Goal: Task Accomplishment & Management: Complete application form

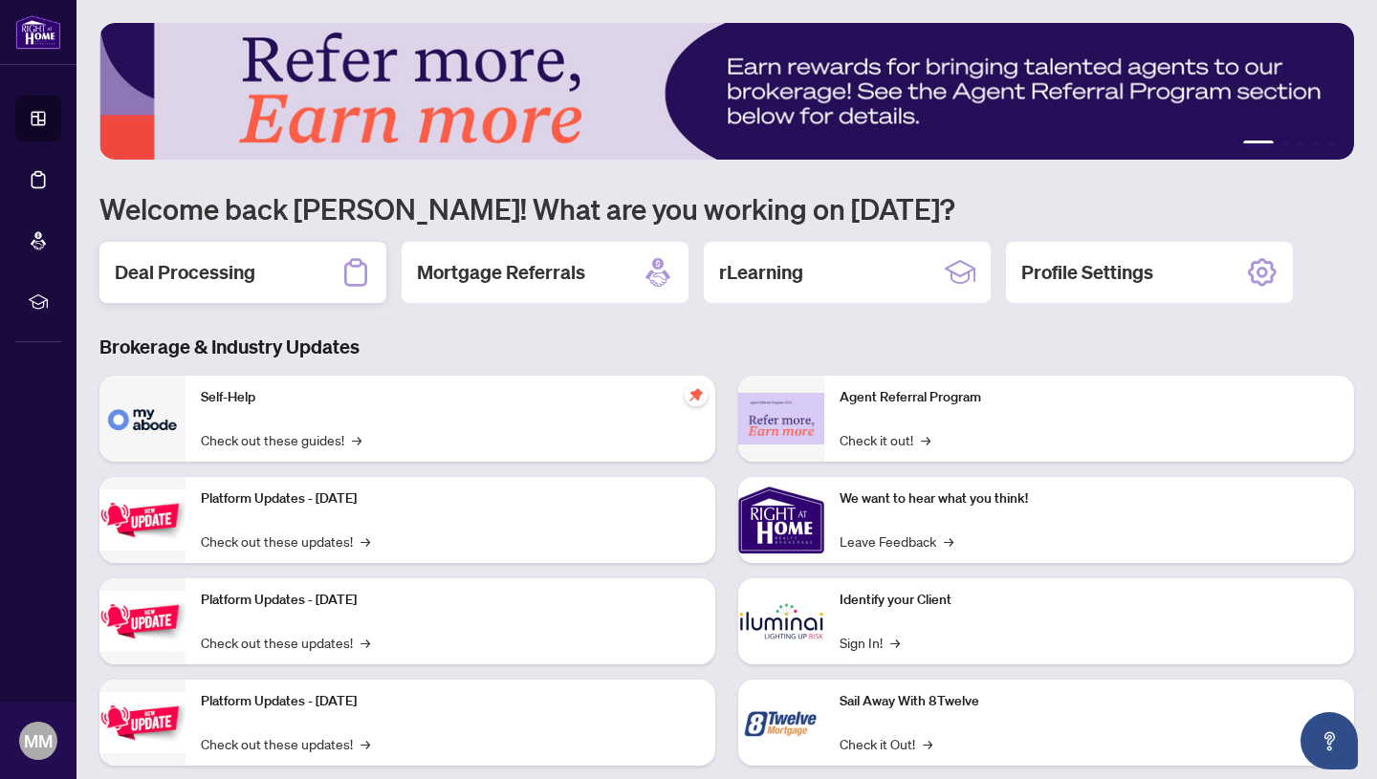
click at [186, 274] on h2 "Deal Processing" at bounding box center [185, 272] width 141 height 27
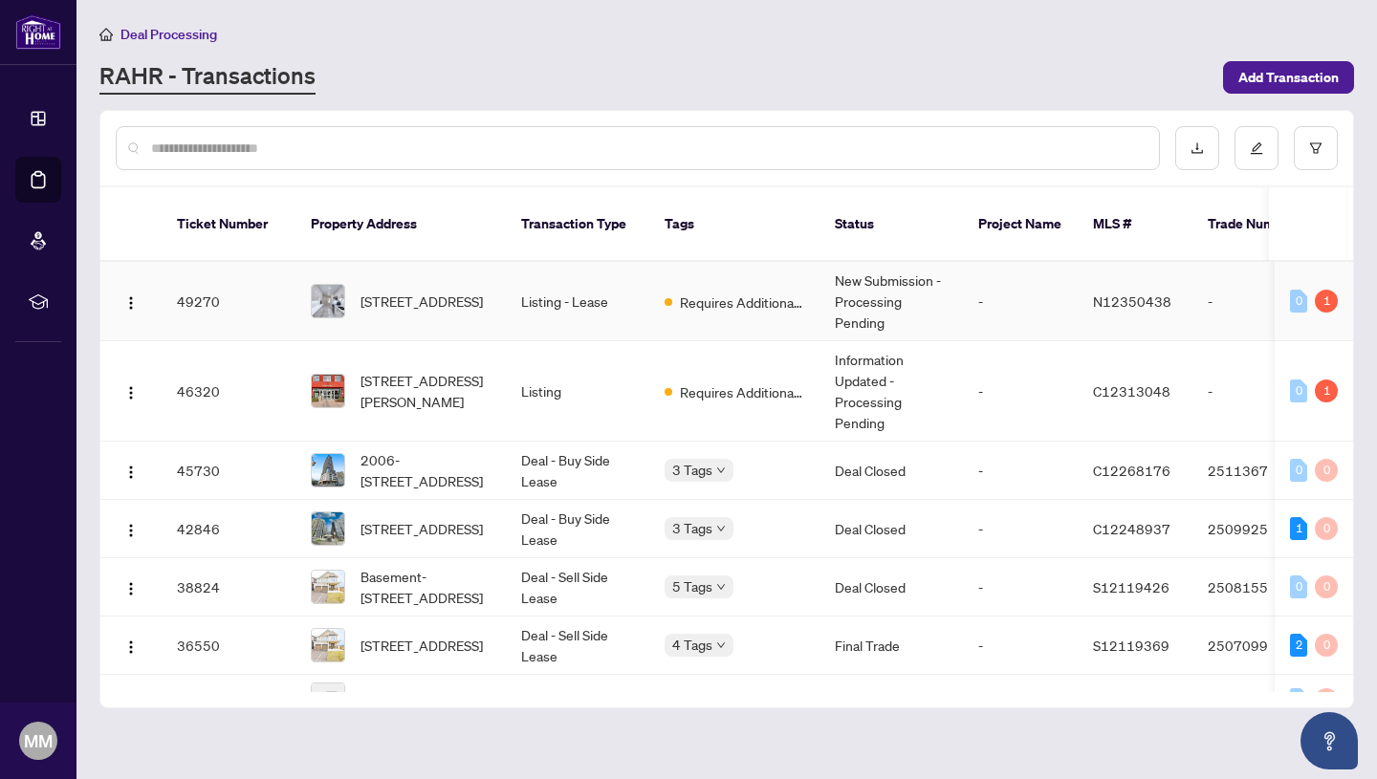
click at [554, 282] on td "Listing - Lease" at bounding box center [577, 301] width 143 height 79
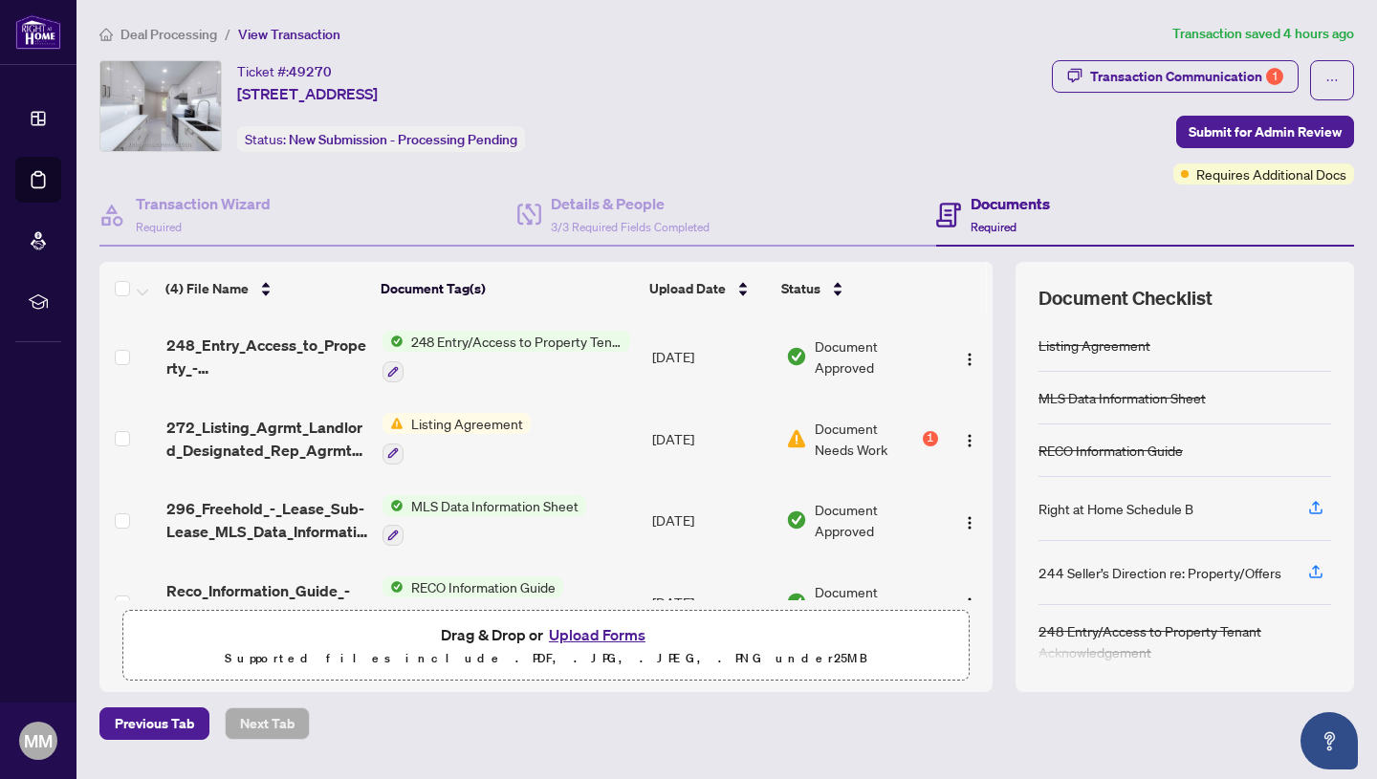
click at [588, 630] on button "Upload Forms" at bounding box center [597, 635] width 108 height 25
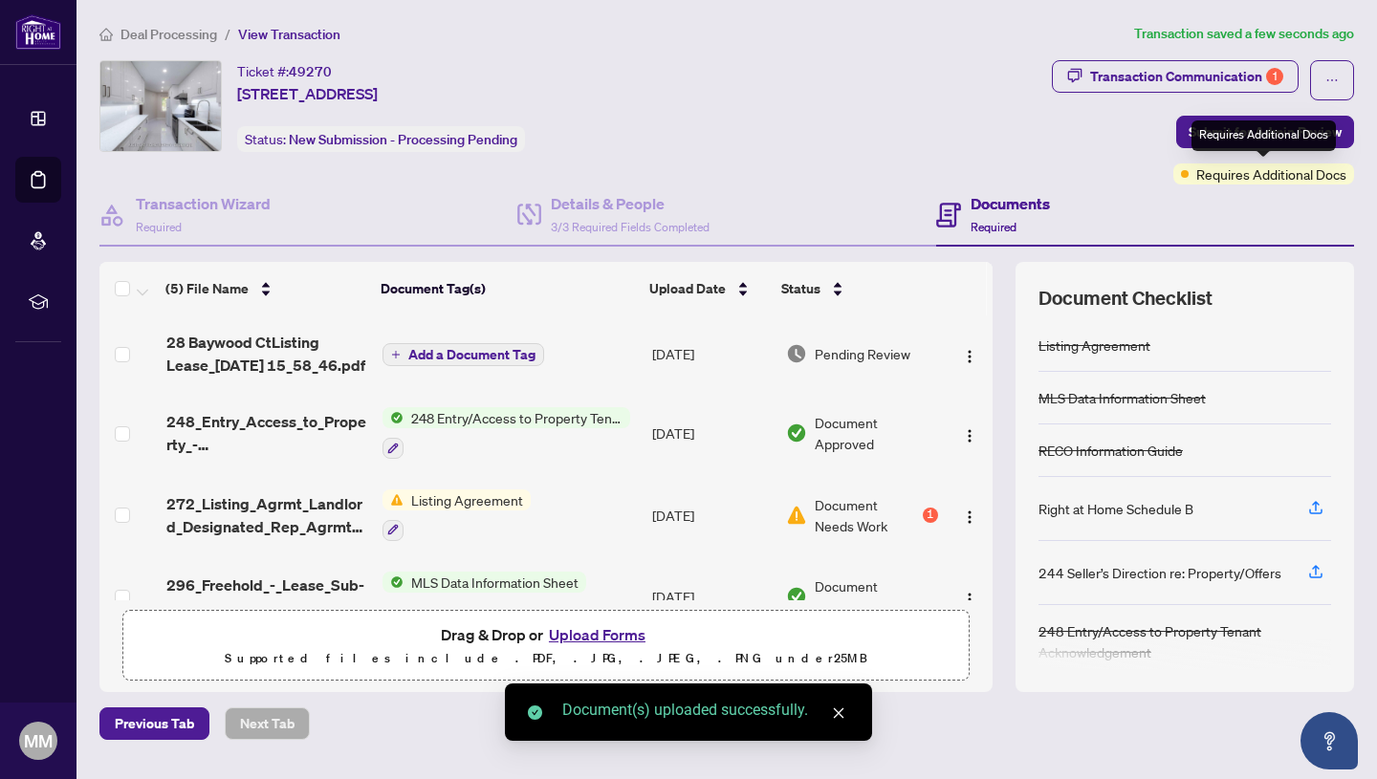
click at [1239, 137] on div "Requires Additional Docs" at bounding box center [1264, 136] width 144 height 31
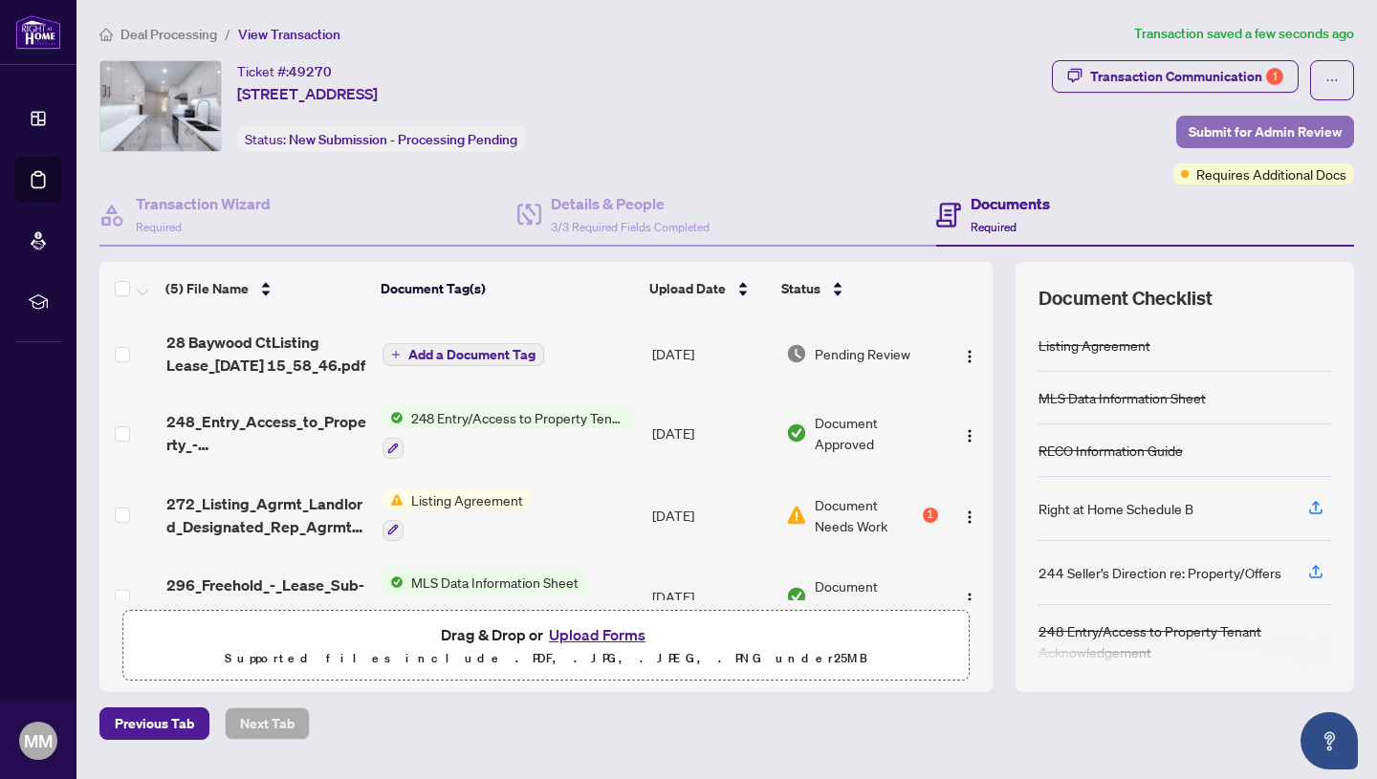
click at [1222, 127] on span "Submit for Admin Review" at bounding box center [1265, 132] width 153 height 31
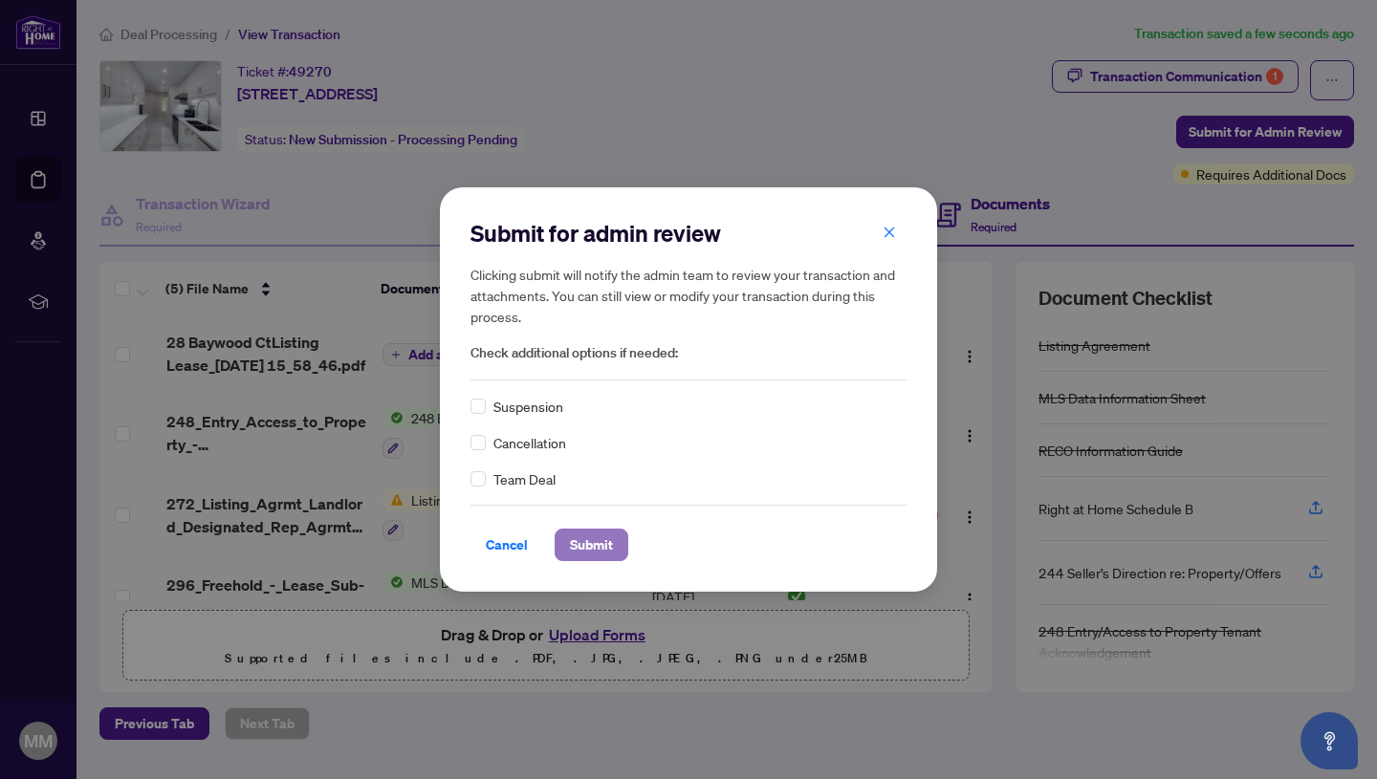
click at [603, 542] on span "Submit" at bounding box center [591, 545] width 43 height 31
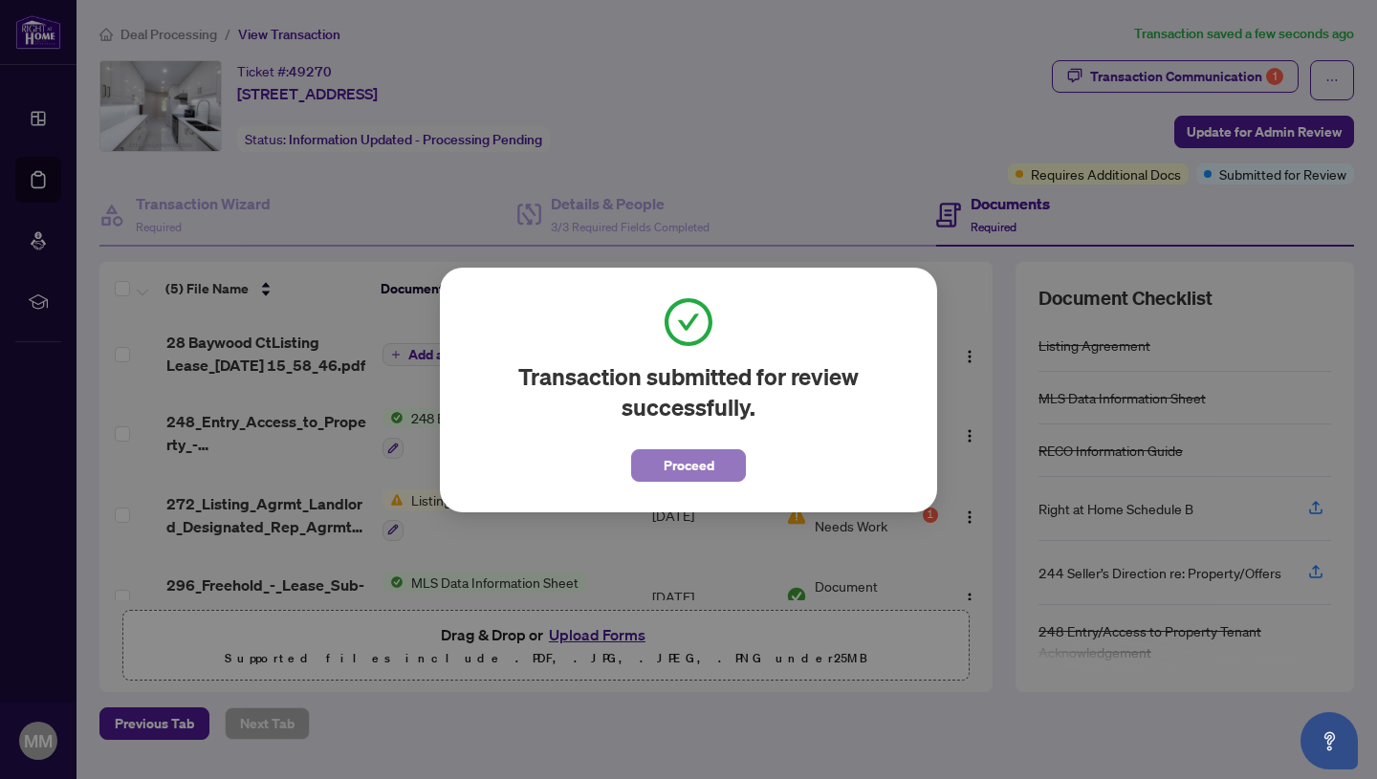
click at [700, 464] on span "Proceed" at bounding box center [689, 465] width 51 height 31
